Goal: Check status: Check status

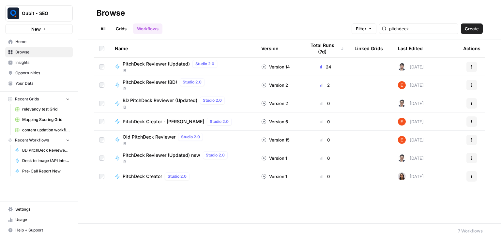
click at [186, 158] on span "PitchDeck Reviewer (Updated) new" at bounding box center [162, 155] width 78 height 7
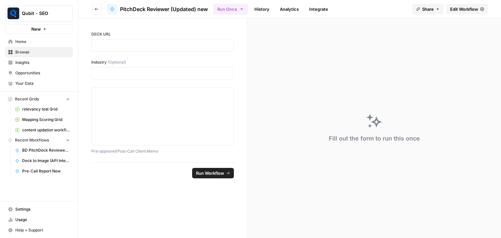
click at [265, 6] on link "History" at bounding box center [262, 9] width 23 height 10
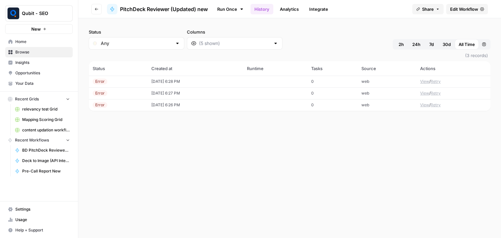
click at [201, 82] on td "[DATE] 6:28 PM" at bounding box center [196, 82] width 96 height 12
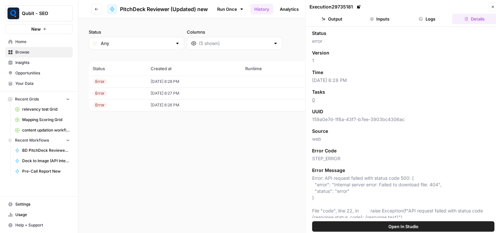
click at [426, 20] on button "Logs" at bounding box center [427, 19] width 45 height 10
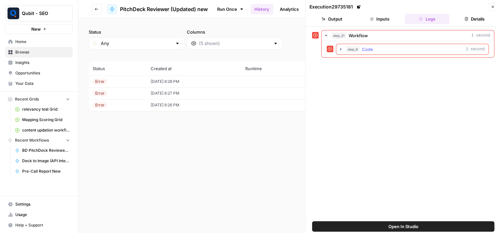
click at [341, 48] on icon "button" at bounding box center [340, 49] width 5 height 5
